Goal: Check status: Check status

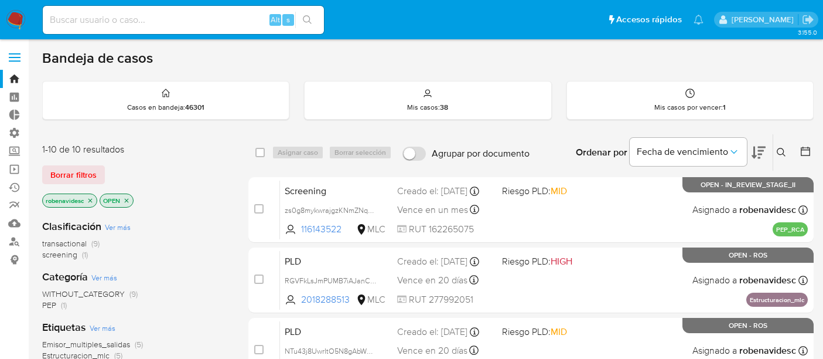
scroll to position [29, 0]
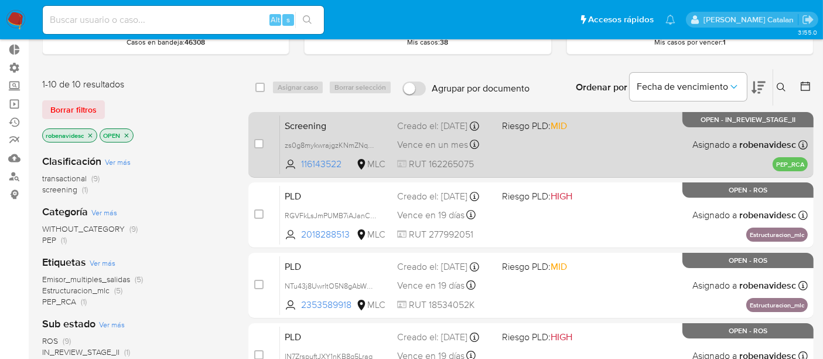
scroll to position [64, 0]
click at [606, 159] on div "Screening zs0g8mykwrajgzKNmZNqM5jt 116143522 MLC Riesgo PLD: MID Creado el: 19/…" at bounding box center [544, 144] width 528 height 59
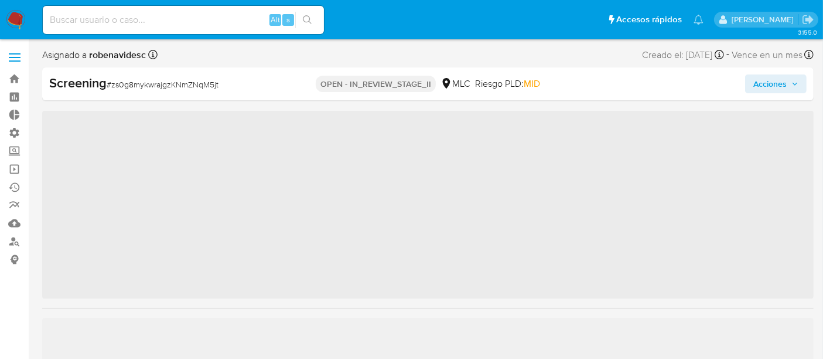
scroll to position [114, 0]
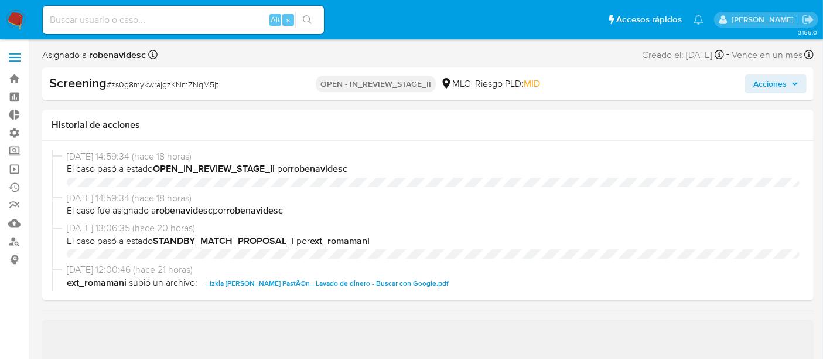
select select "10"
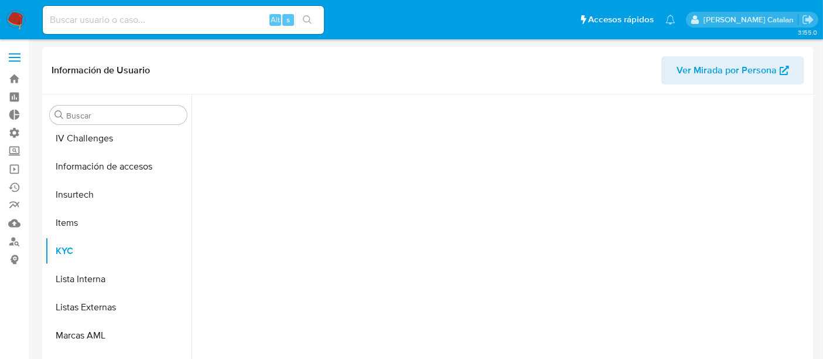
scroll to position [494, 0]
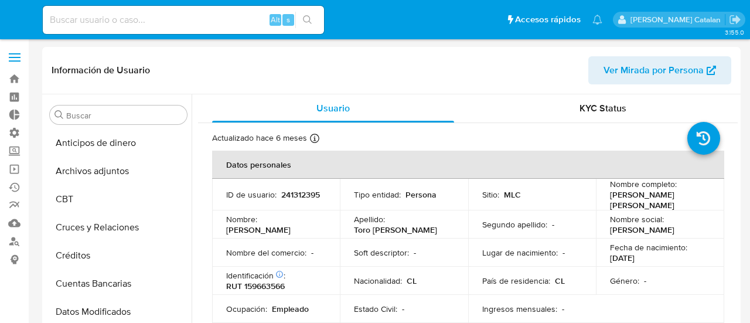
select select "10"
